Goal: Information Seeking & Learning: Learn about a topic

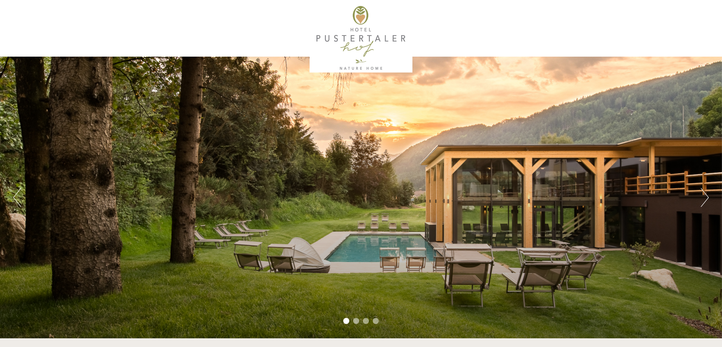
click at [708, 194] on button "Next" at bounding box center [705, 197] width 8 height 19
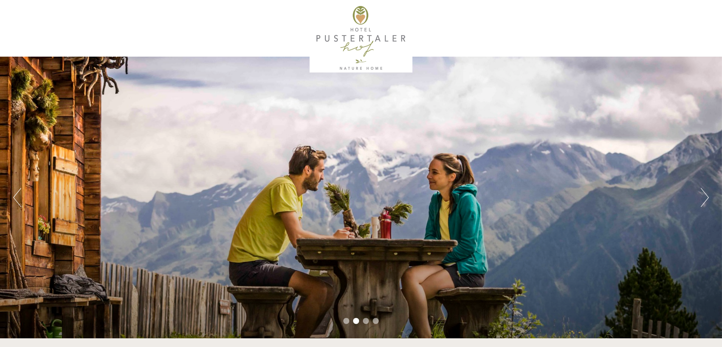
click at [708, 194] on button "Next" at bounding box center [705, 197] width 8 height 19
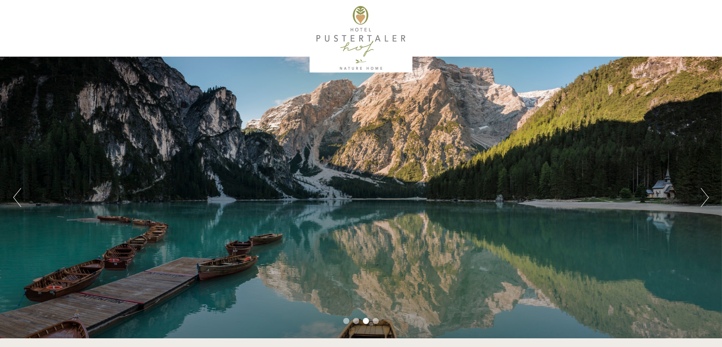
click at [708, 194] on button "Next" at bounding box center [705, 197] width 8 height 19
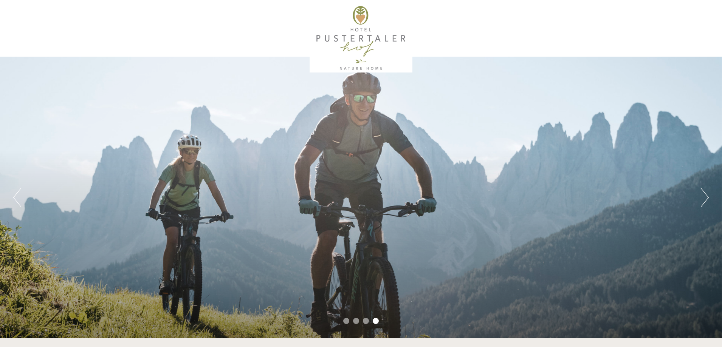
click at [708, 194] on button "Next" at bounding box center [705, 197] width 8 height 19
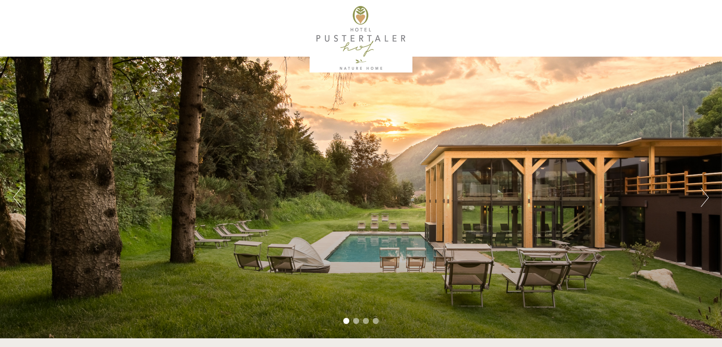
click at [708, 194] on button "Next" at bounding box center [705, 197] width 8 height 19
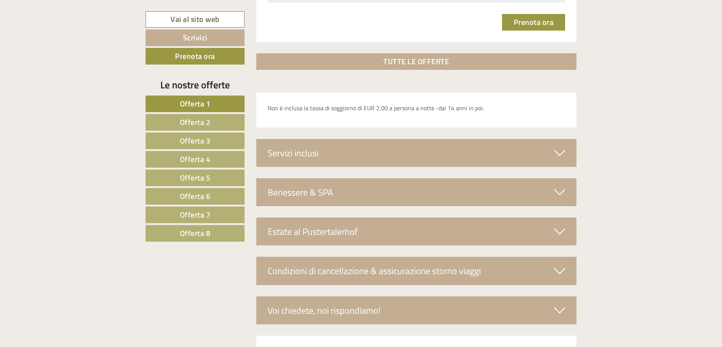
scroll to position [2570, 0]
click at [189, 215] on span "Offerta 7" at bounding box center [195, 215] width 31 height 12
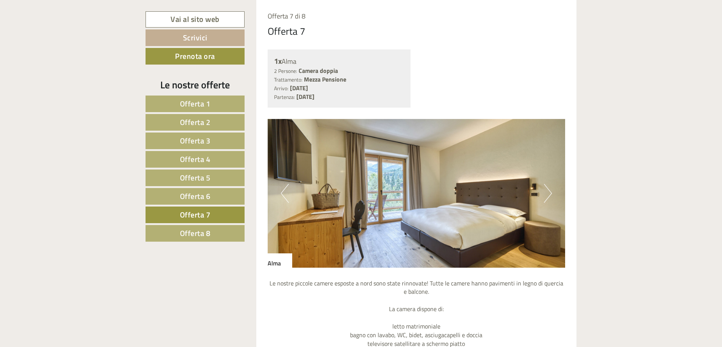
click at [190, 232] on span "Offerta 8" at bounding box center [195, 234] width 31 height 12
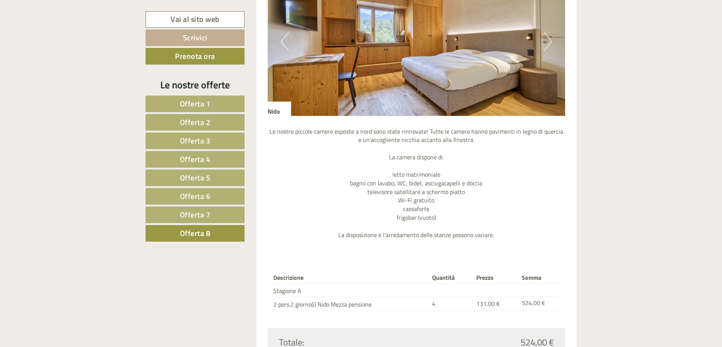
scroll to position [785, 0]
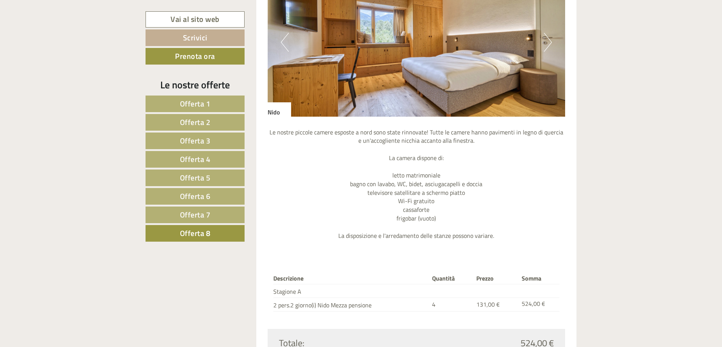
click at [548, 43] on button "Next" at bounding box center [548, 42] width 8 height 19
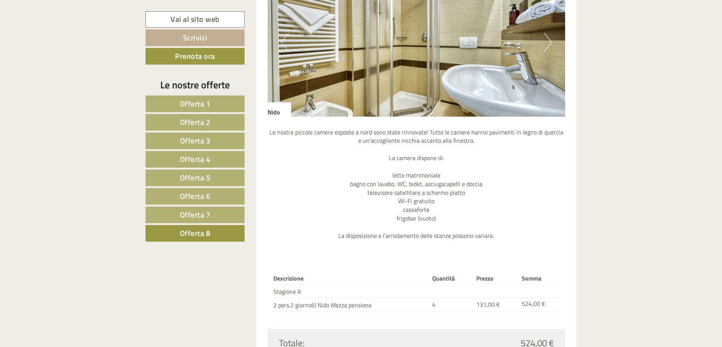
click at [548, 43] on button "Next" at bounding box center [548, 42] width 8 height 19
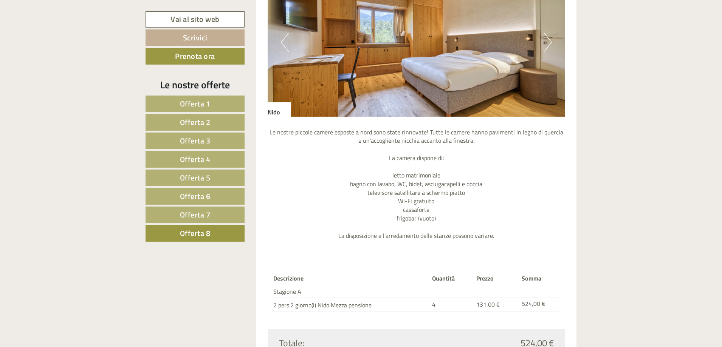
click at [548, 43] on button "Next" at bounding box center [548, 42] width 8 height 19
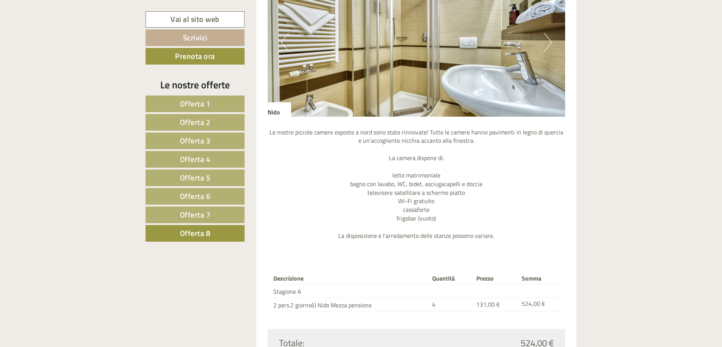
click at [548, 43] on button "Next" at bounding box center [548, 42] width 8 height 19
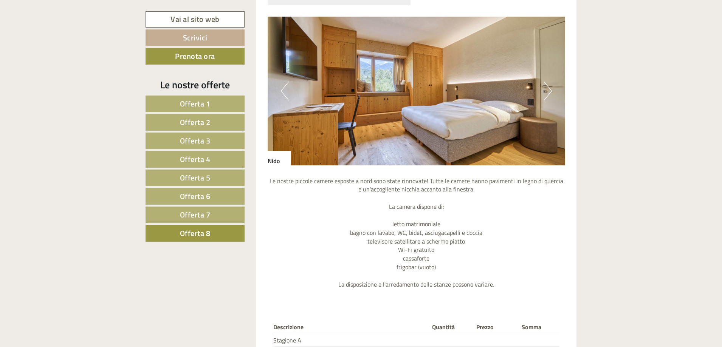
scroll to position [671, 0]
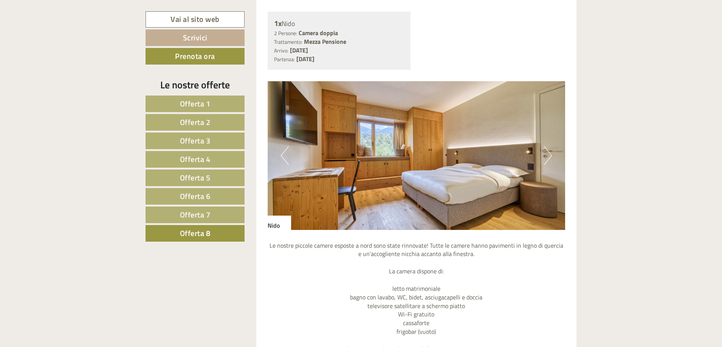
click at [206, 213] on span "Offerta 7" at bounding box center [195, 215] width 31 height 12
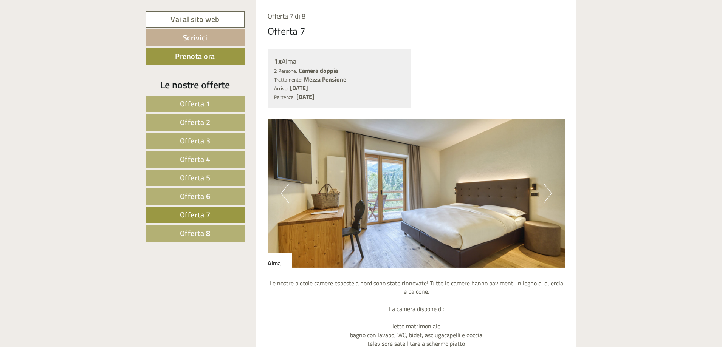
click at [545, 200] on button "Next" at bounding box center [548, 193] width 8 height 19
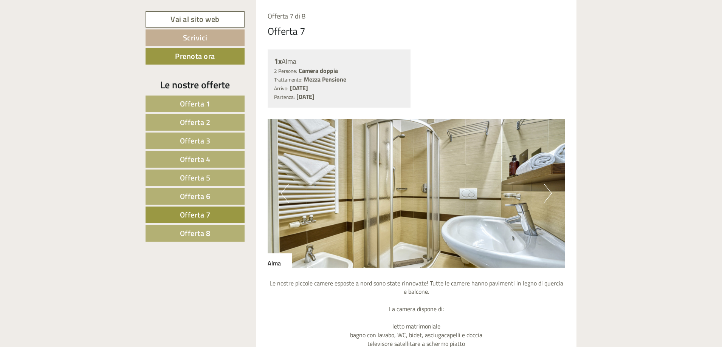
click at [545, 200] on button "Next" at bounding box center [548, 193] width 8 height 19
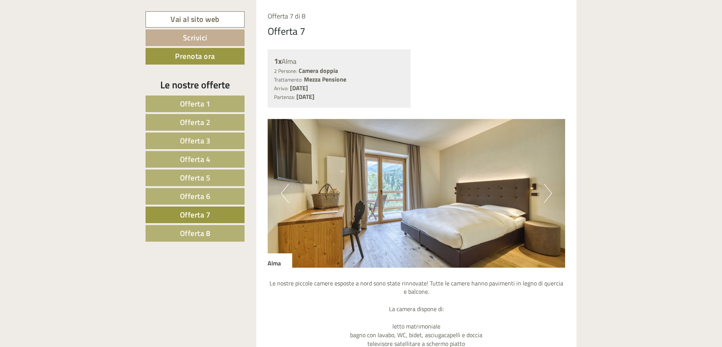
click at [545, 200] on button "Next" at bounding box center [548, 193] width 8 height 19
click at [236, 195] on link "Offerta 6" at bounding box center [195, 196] width 99 height 17
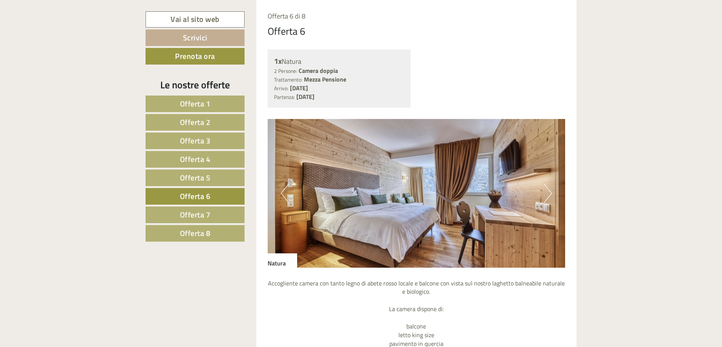
click at [547, 194] on button "Next" at bounding box center [548, 193] width 8 height 19
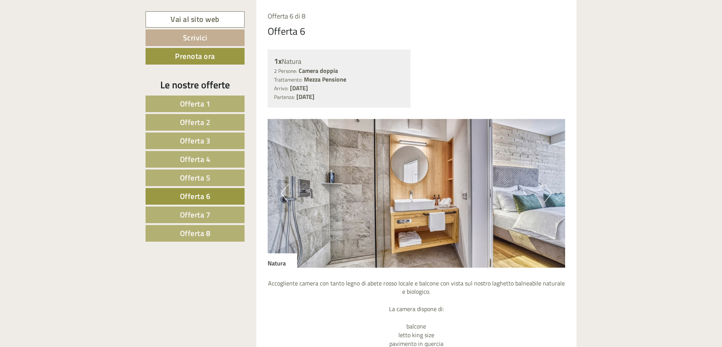
click at [547, 194] on button "Next" at bounding box center [548, 193] width 8 height 19
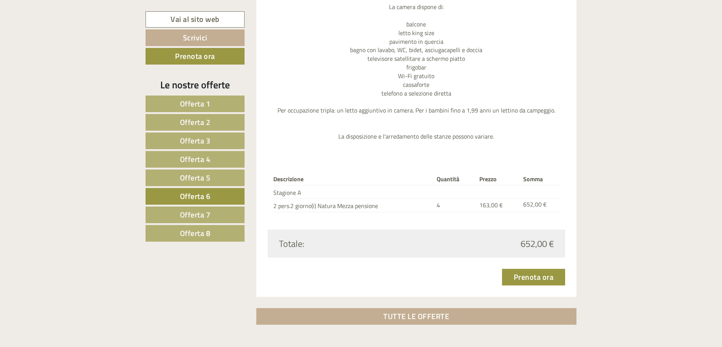
scroll to position [974, 0]
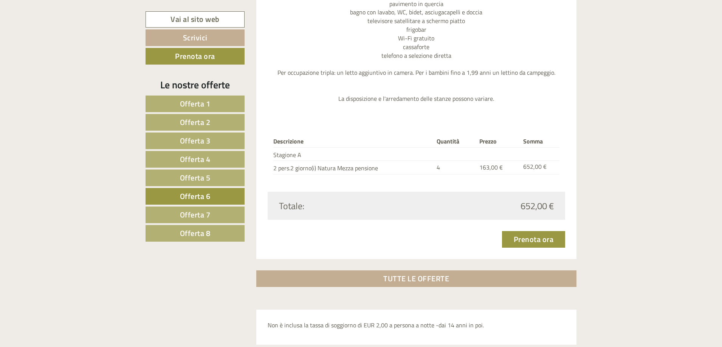
click at [196, 173] on span "Offerta 5" at bounding box center [195, 178] width 31 height 12
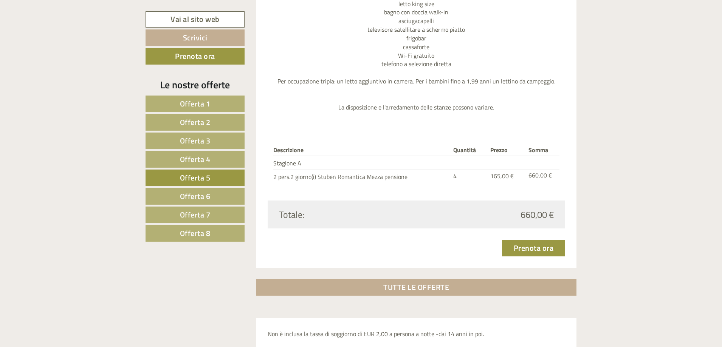
scroll to position [633, 0]
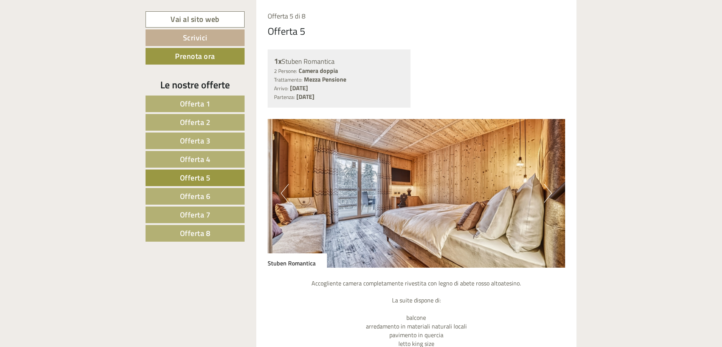
click at [542, 197] on img at bounding box center [417, 193] width 298 height 149
click at [543, 197] on img at bounding box center [417, 193] width 298 height 149
click at [545, 197] on button "Next" at bounding box center [548, 193] width 8 height 19
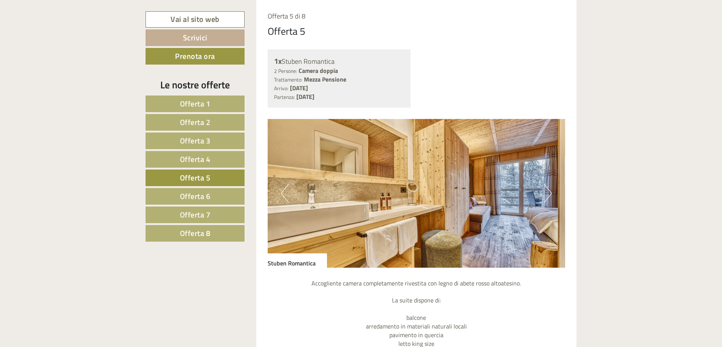
click at [553, 192] on img at bounding box center [417, 193] width 298 height 149
click at [548, 193] on button "Next" at bounding box center [548, 193] width 8 height 19
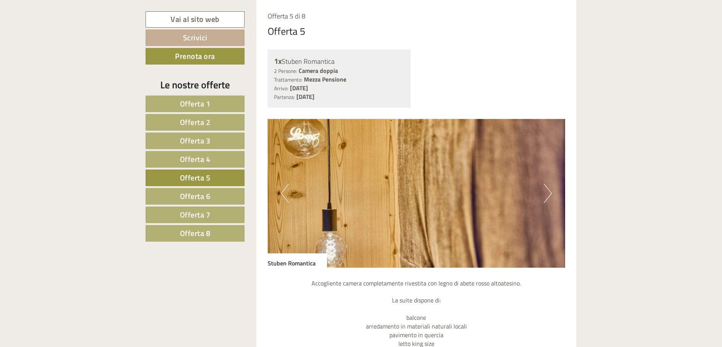
click at [548, 193] on button "Next" at bounding box center [548, 193] width 8 height 19
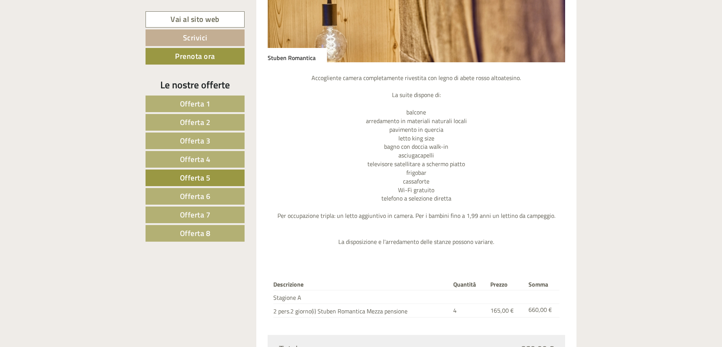
scroll to position [974, 0]
